Goal: Contribute content: Add original content to the website for others to see

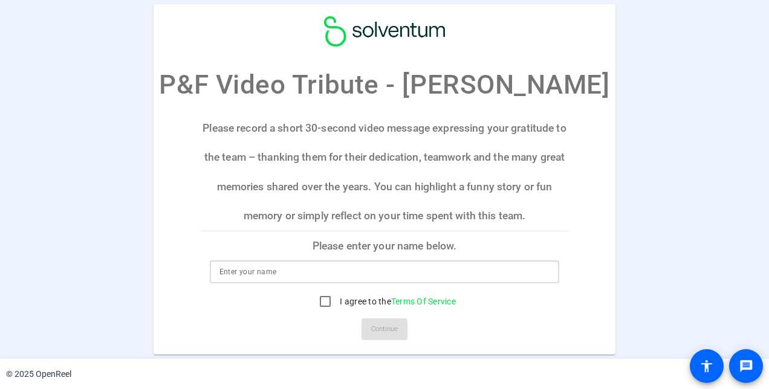
click at [226, 271] on input at bounding box center [384, 272] width 331 height 15
type input "[PERSON_NAME]"
click at [569, 244] on mat-card "P&F Video Tribute - [PERSON_NAME] Please record a short 30-second video message…" at bounding box center [384, 179] width 461 height 351
click at [323, 305] on input "I agree to the Terms Of Service" at bounding box center [325, 302] width 24 height 24
checkbox input "true"
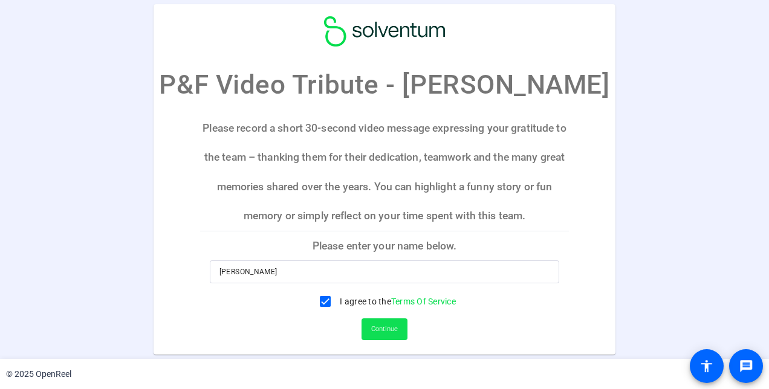
click at [381, 329] on span "Continue" at bounding box center [384, 329] width 27 height 18
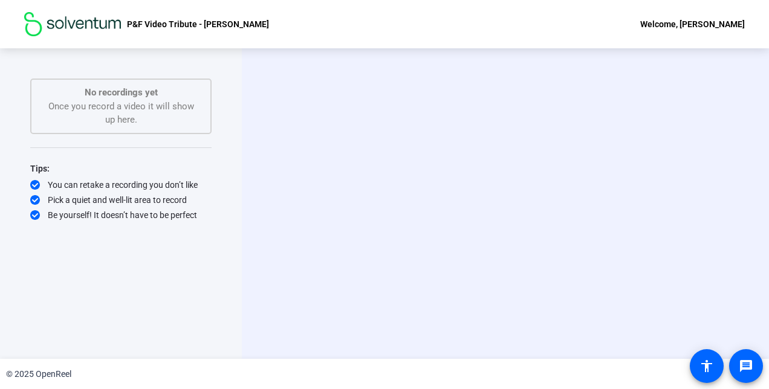
click at [289, 24] on div "P&F Video Tribute - [PERSON_NAME], [PERSON_NAME]" at bounding box center [384, 24] width 769 height 48
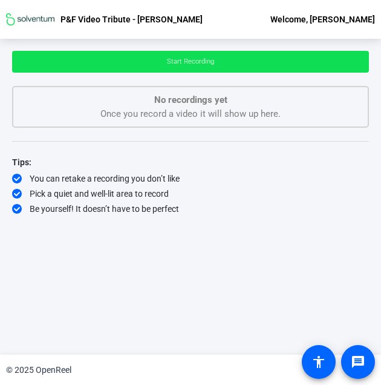
click at [193, 61] on span "Start Recording" at bounding box center [190, 61] width 47 height 8
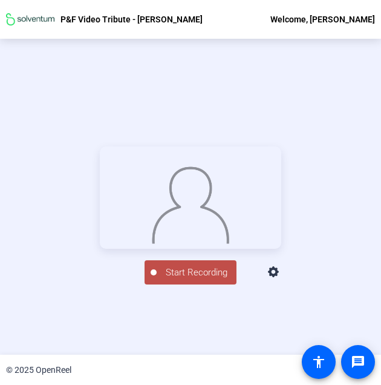
scroll to position [58, 0]
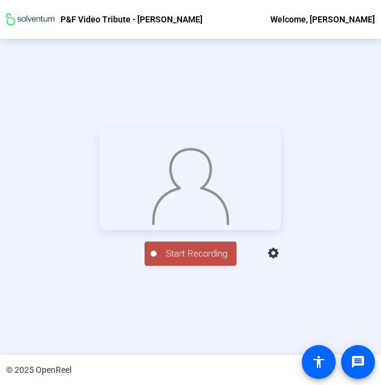
click at [195, 261] on span "Start Recording" at bounding box center [197, 254] width 80 height 14
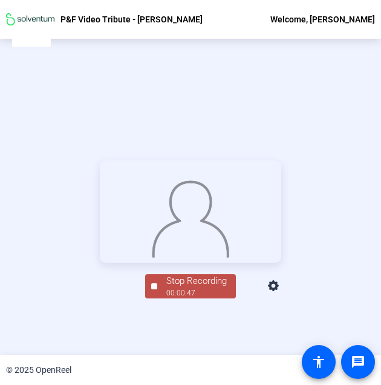
scroll to position [0, 0]
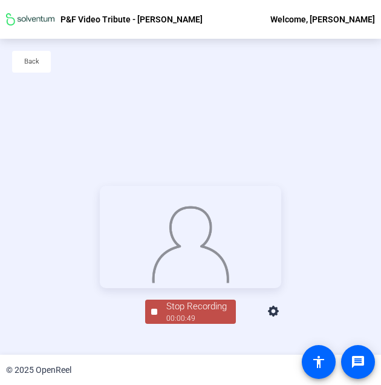
click at [200, 313] on div "Stop Recording" at bounding box center [196, 306] width 60 height 14
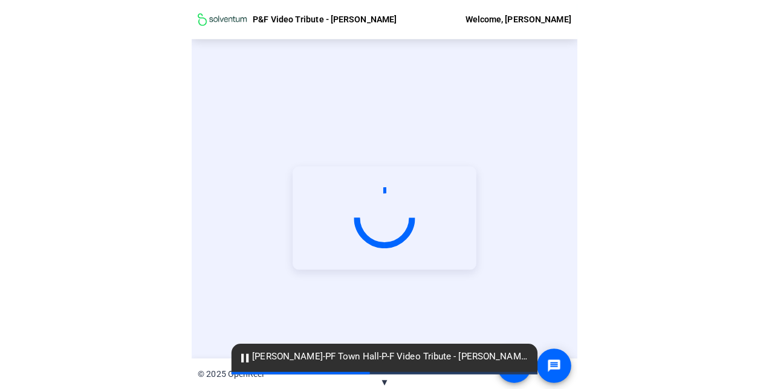
scroll to position [58, 0]
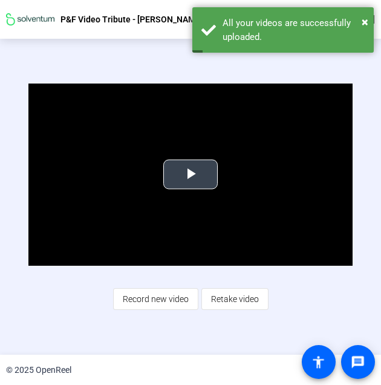
click at [190, 174] on span "Video Player" at bounding box center [190, 174] width 0 height 0
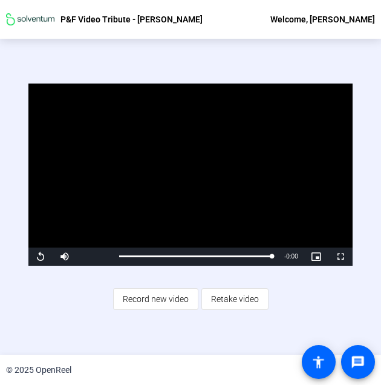
drag, startPoint x: 218, startPoint y: 203, endPoint x: 65, endPoint y: 300, distance: 181.3
click at [65, 300] on div "Video Player is loading. Play Video Replay Mute Current Time 0:49 / Duration 0:…" at bounding box center [190, 196] width 324 height 227
click at [41, 256] on span "Video Player" at bounding box center [40, 256] width 24 height 0
click at [233, 296] on span "Retake video" at bounding box center [235, 298] width 48 height 23
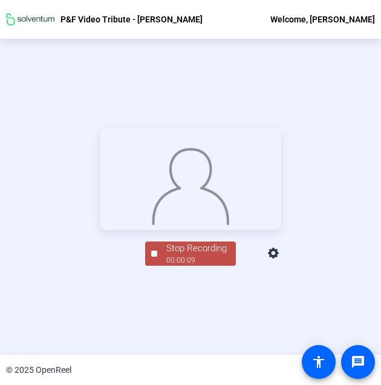
click at [185, 255] on div "Stop Recording" at bounding box center [196, 248] width 60 height 14
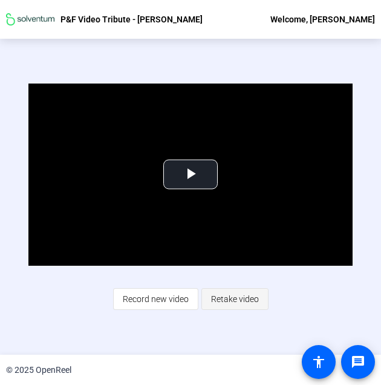
click at [236, 297] on span "Retake video" at bounding box center [235, 298] width 48 height 23
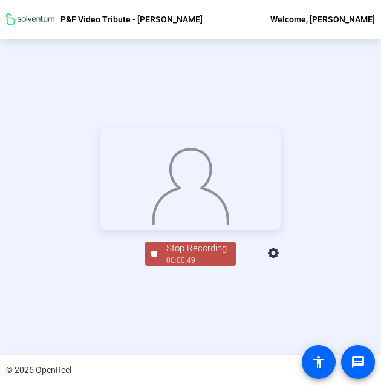
click at [179, 265] on div "00:00:49" at bounding box center [196, 260] width 60 height 11
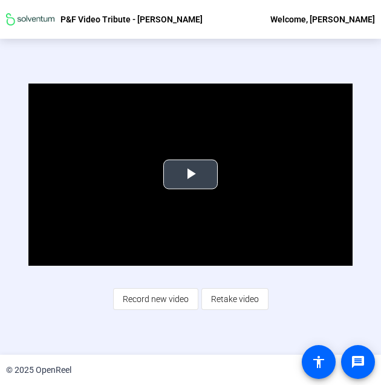
click at [190, 174] on span "Video Player" at bounding box center [190, 174] width 0 height 0
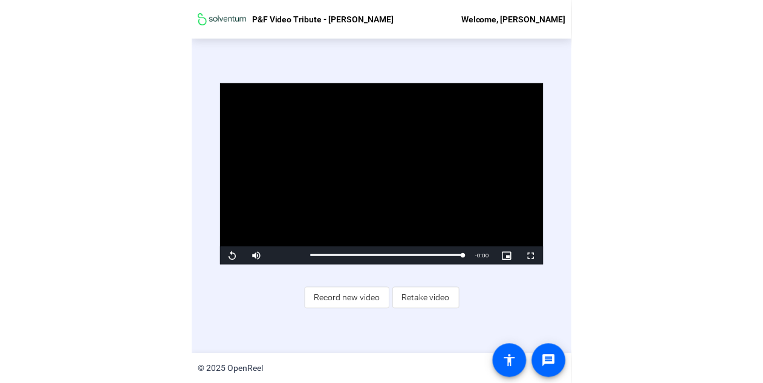
scroll to position [0, 0]
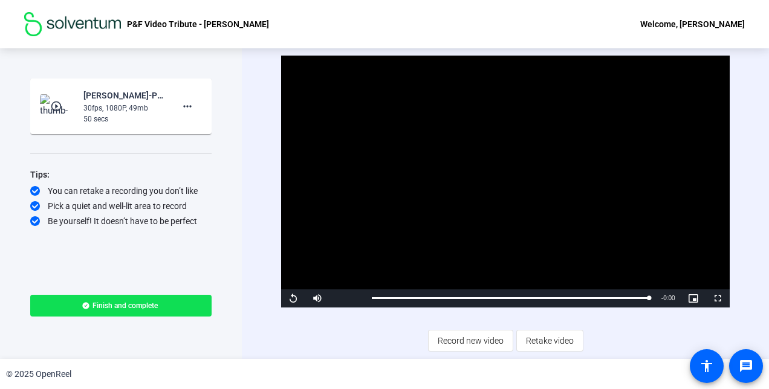
click at [117, 308] on span "Finish and complete" at bounding box center [125, 306] width 65 height 10
